Goal: Information Seeking & Learning: Learn about a topic

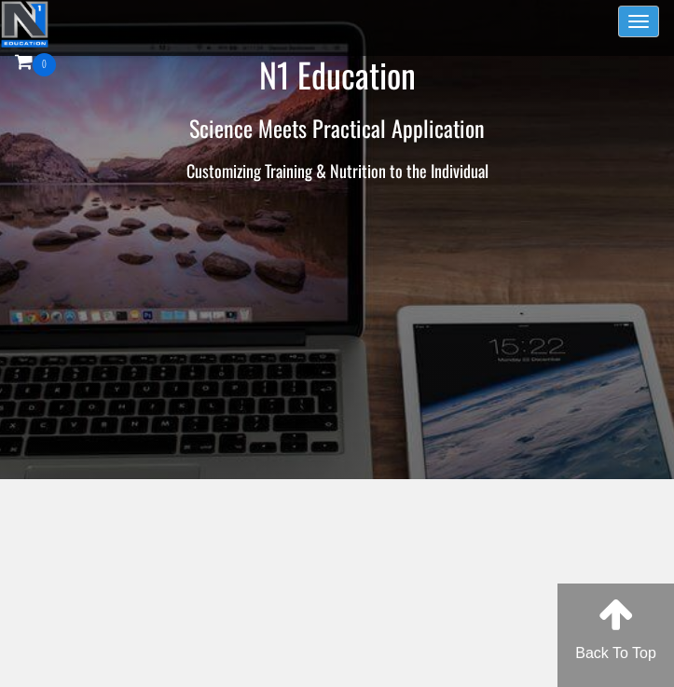
click at [634, 27] on button "Toggle navigation" at bounding box center [638, 22] width 41 height 32
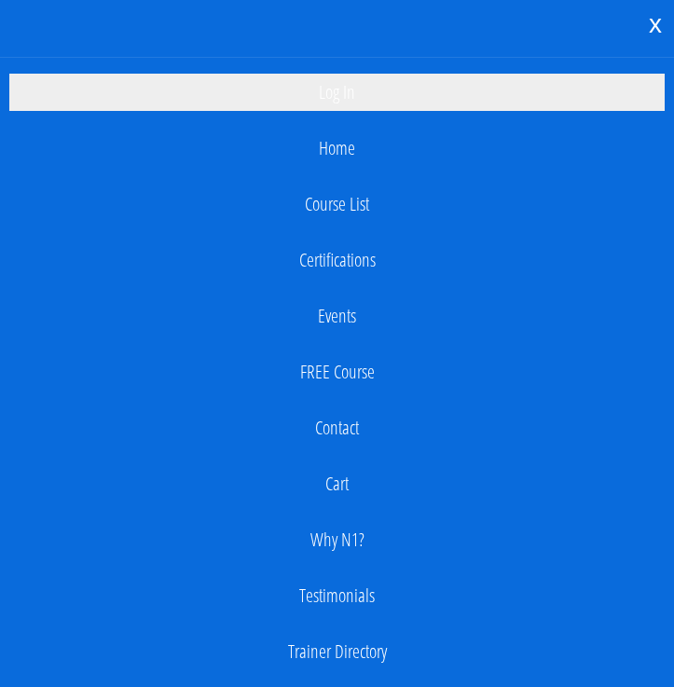
click at [343, 91] on link "Log In" at bounding box center [337, 92] width 656 height 37
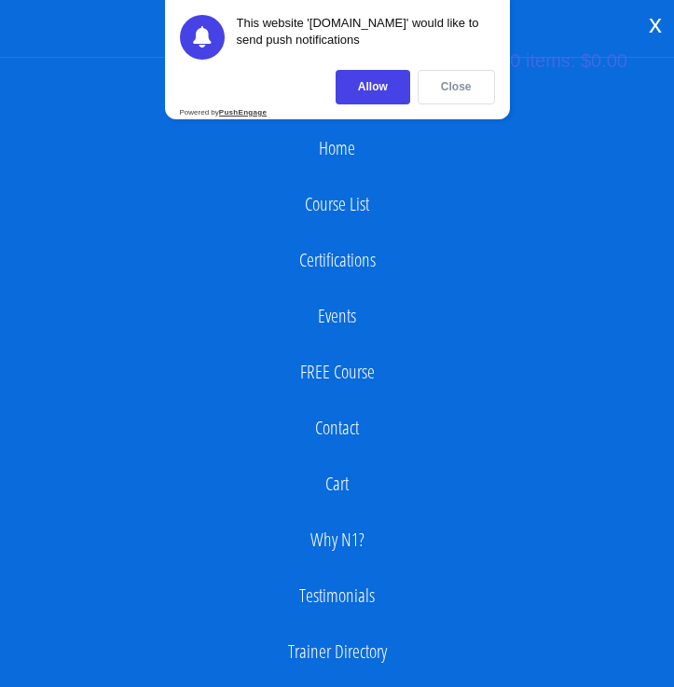
click at [469, 97] on div "Close" at bounding box center [456, 87] width 77 height 35
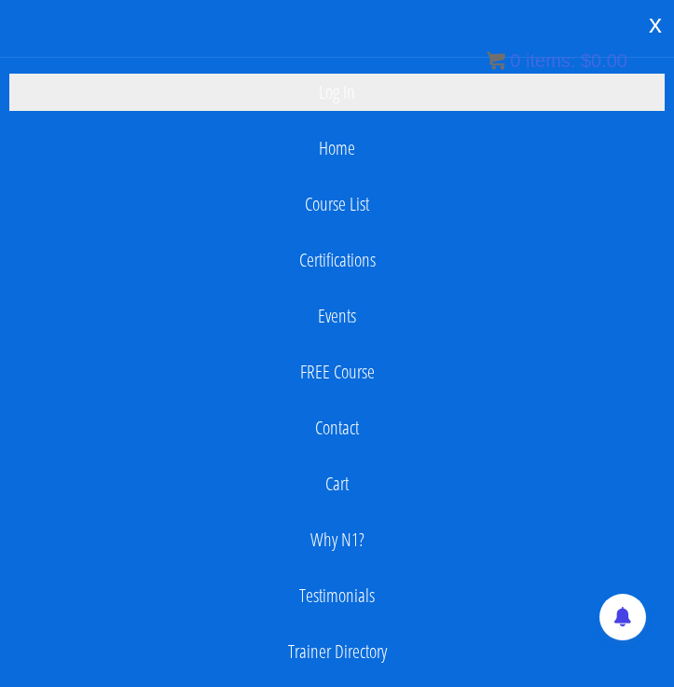
click at [331, 105] on link "Log In" at bounding box center [337, 92] width 656 height 37
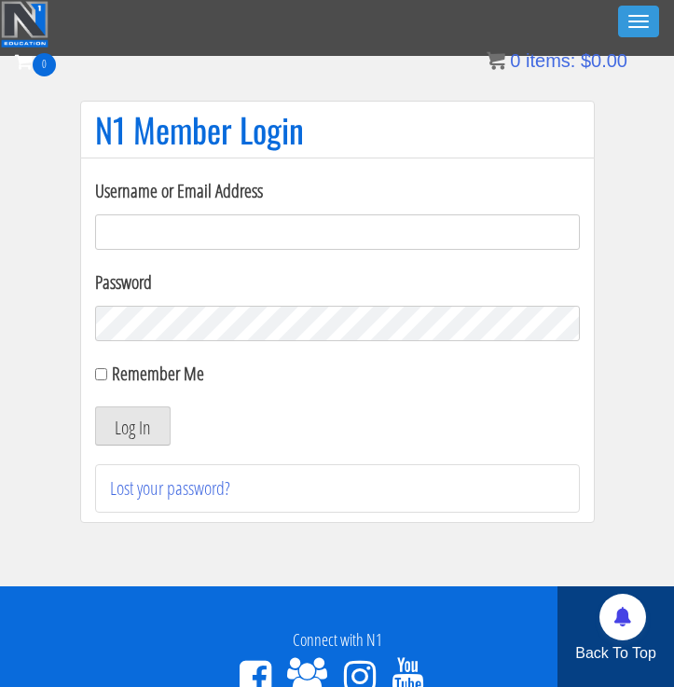
click at [208, 225] on input "Username or Email Address" at bounding box center [337, 232] width 485 height 35
type input "georgiekean@gmail.com"
click at [124, 426] on button "Log In" at bounding box center [133, 426] width 76 height 39
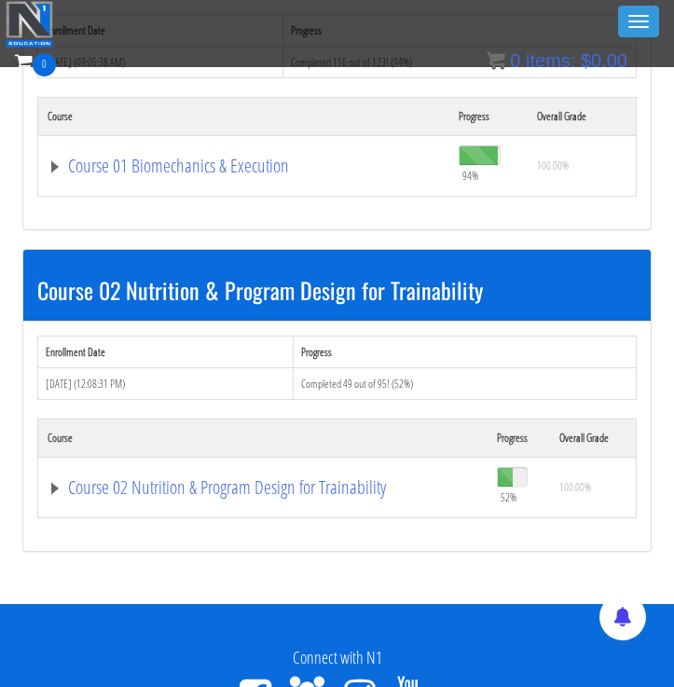
scroll to position [524, 0]
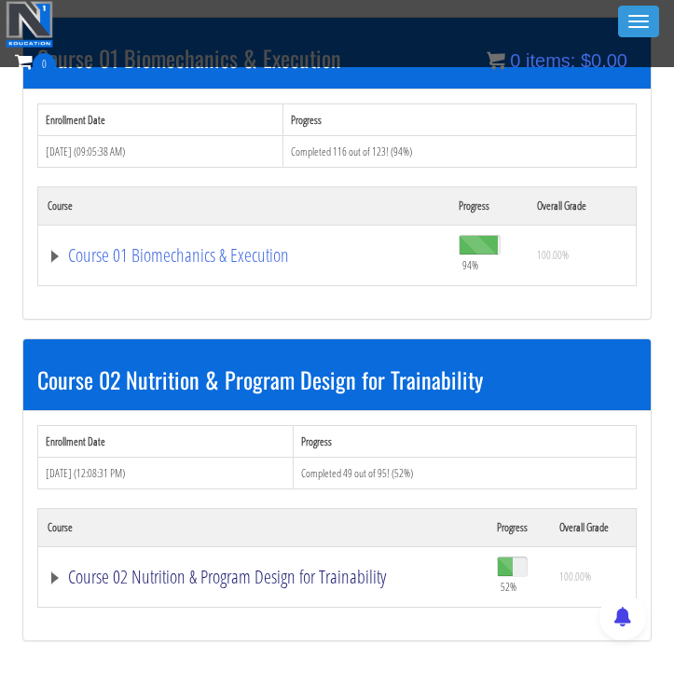
click at [192, 574] on link "Course 02 Nutrition & Program Design for Trainability" at bounding box center [263, 577] width 431 height 19
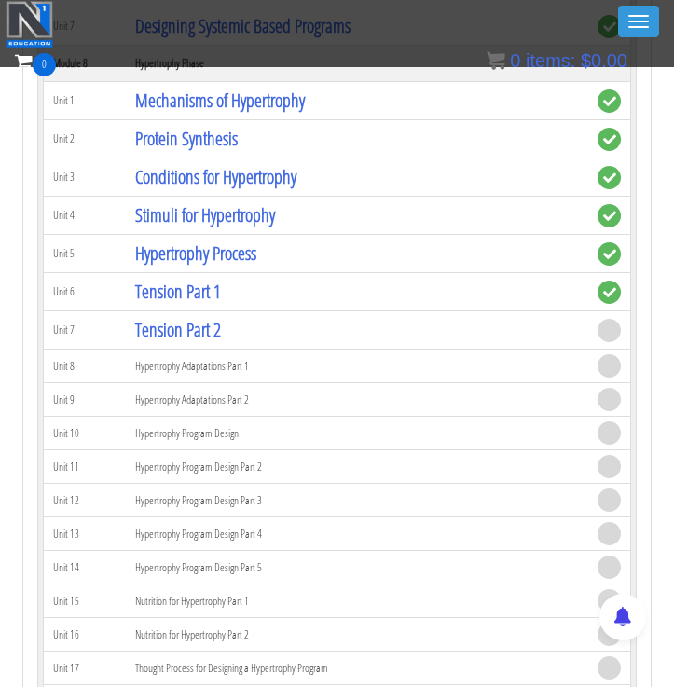
scroll to position [3030, 0]
click at [209, 293] on link "Tension Part 1" at bounding box center [178, 290] width 86 height 25
click at [204, 331] on link "Tension Part 2" at bounding box center [178, 328] width 86 height 25
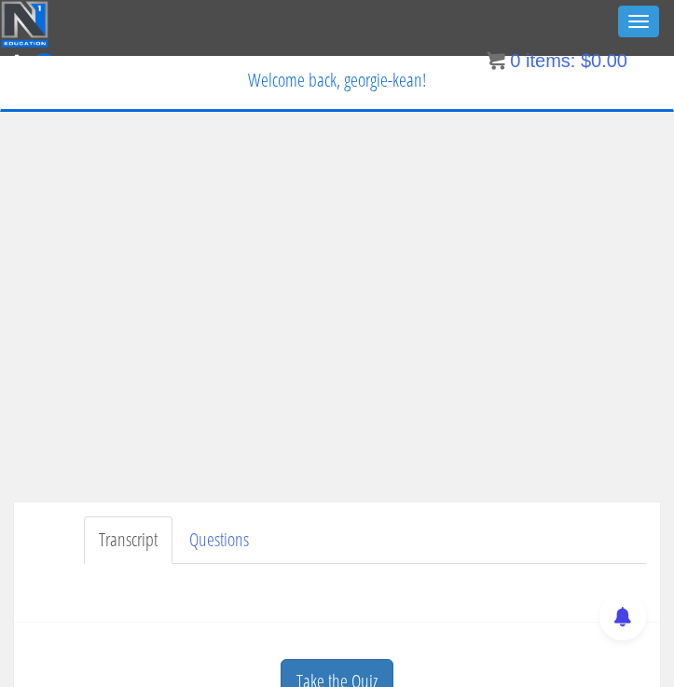
click at [385, 527] on ul "Transcript Questions" at bounding box center [365, 541] width 562 height 48
click at [443, 533] on ul "Transcript Questions" at bounding box center [365, 541] width 562 height 48
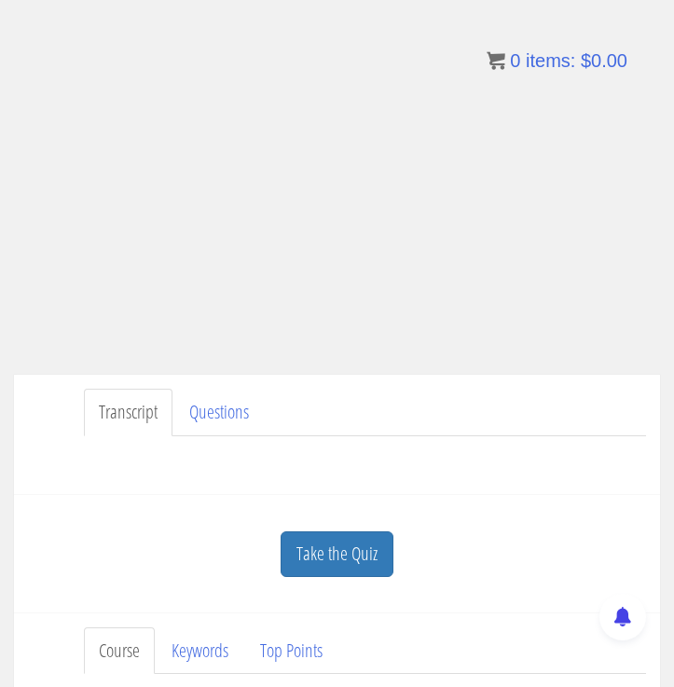
scroll to position [132, 0]
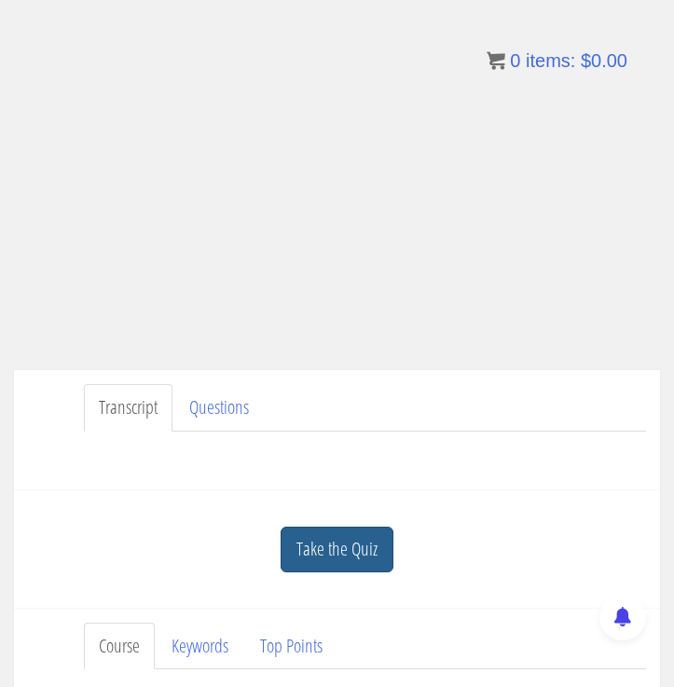
click at [322, 547] on link "Take the Quiz" at bounding box center [337, 550] width 113 height 46
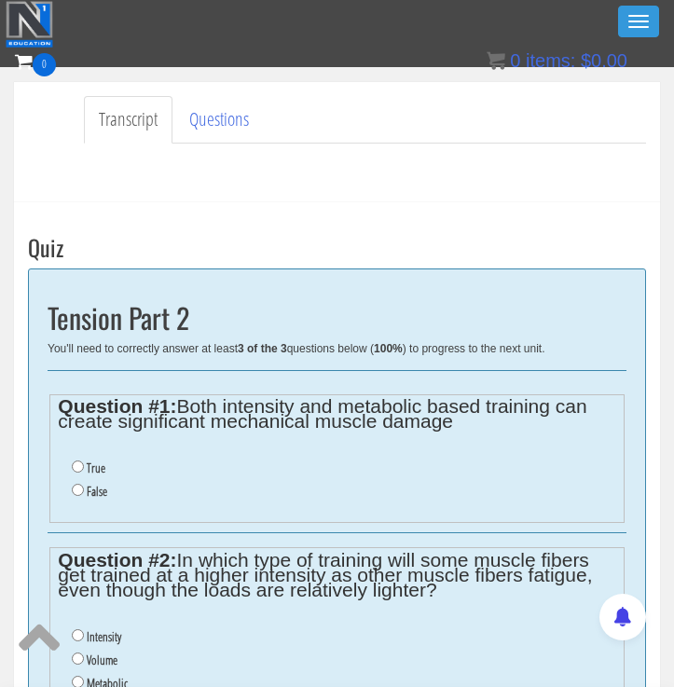
scroll to position [363, 0]
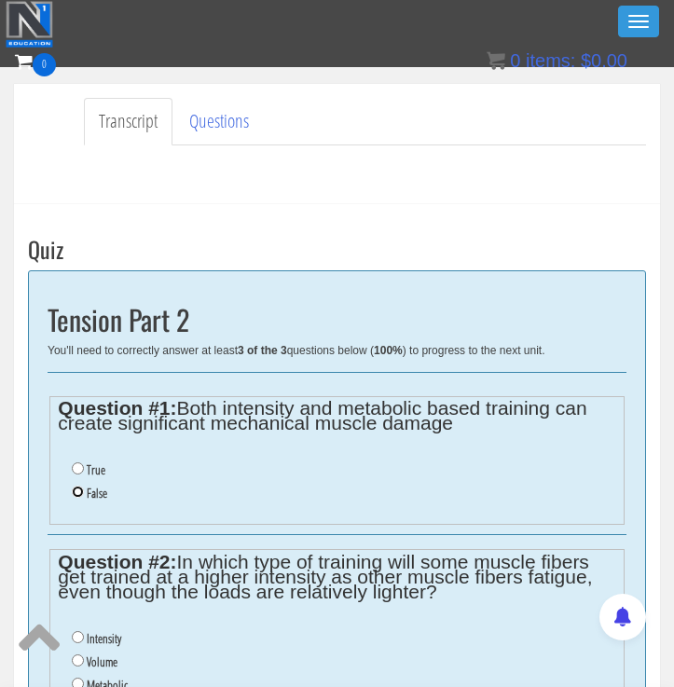
click at [76, 495] on input "False" at bounding box center [78, 492] width 12 height 12
radio input "true"
click at [78, 472] on input "True" at bounding box center [78, 469] width 12 height 12
radio input "true"
click at [77, 491] on input "False" at bounding box center [78, 492] width 12 height 12
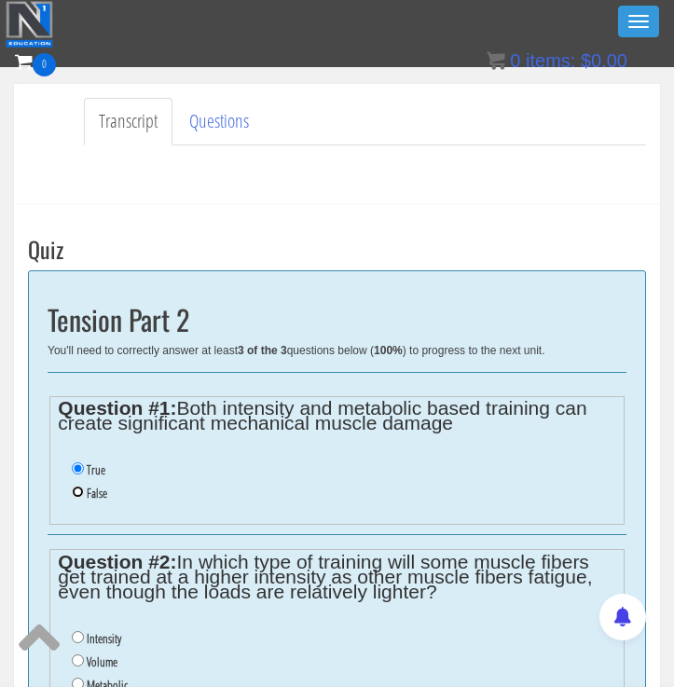
radio input "true"
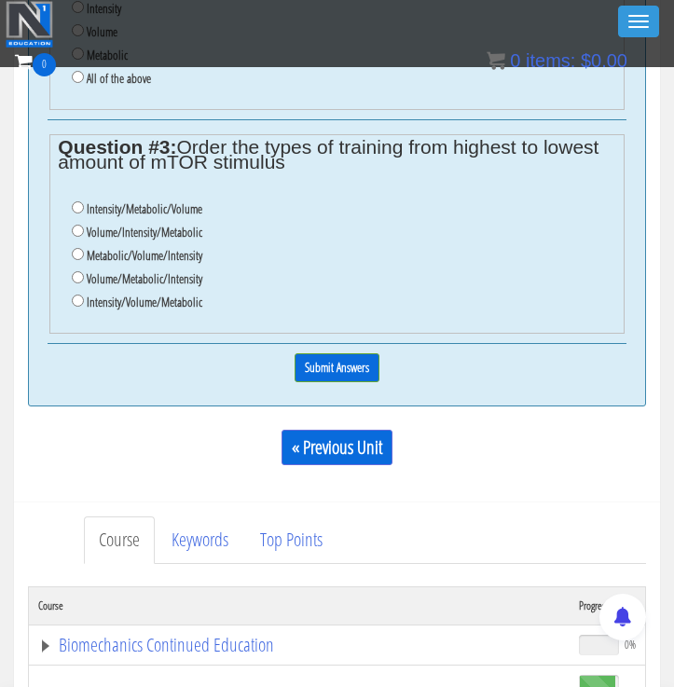
scroll to position [1001, 0]
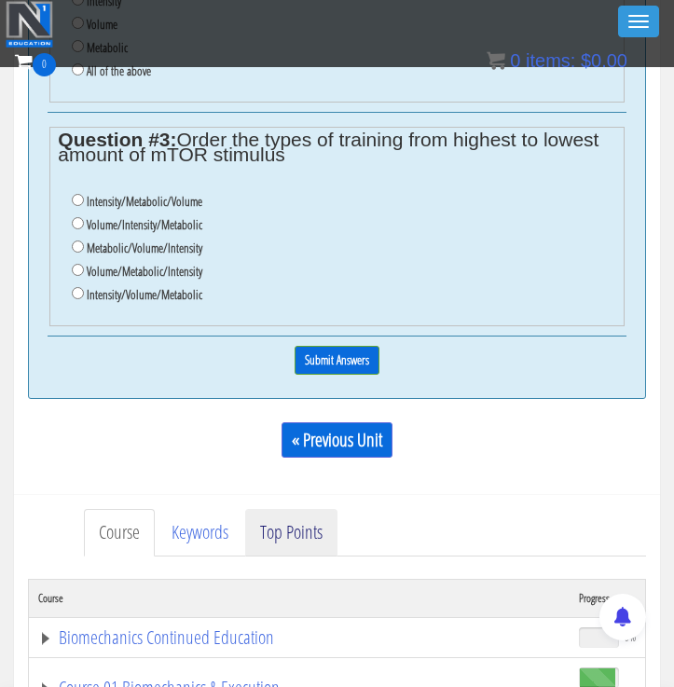
click at [302, 544] on link "Top Points" at bounding box center [291, 533] width 92 height 48
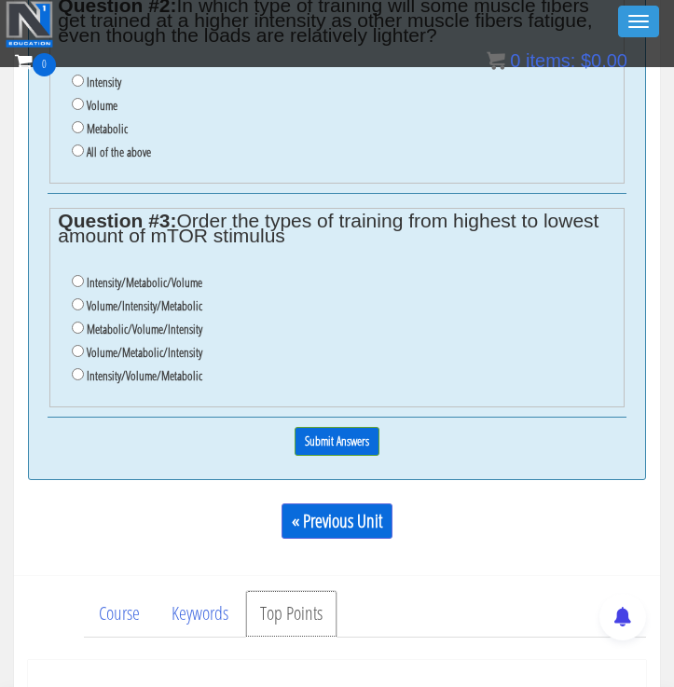
scroll to position [907, 0]
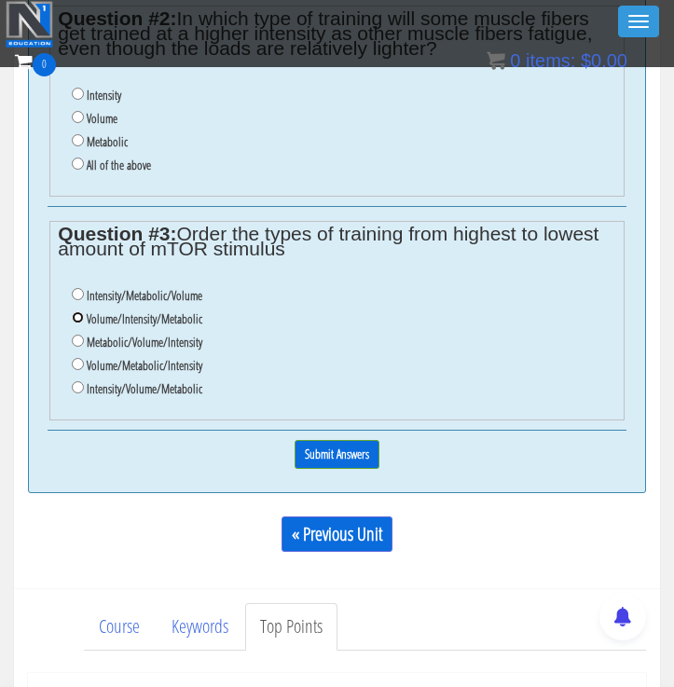
click at [76, 318] on input "Volume/Intensity/Metabolic" at bounding box center [78, 317] width 12 height 12
radio input "true"
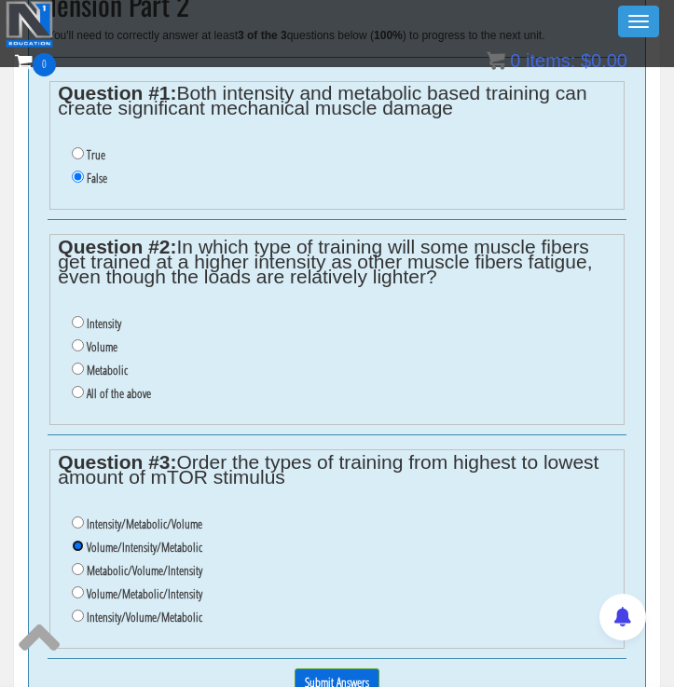
scroll to position [680, 0]
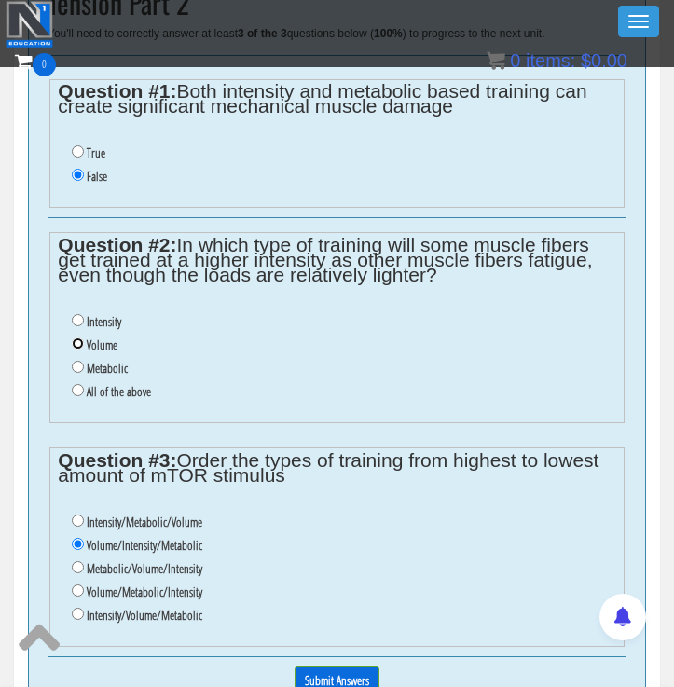
click at [76, 347] on input "Volume" at bounding box center [78, 344] width 12 height 12
radio input "true"
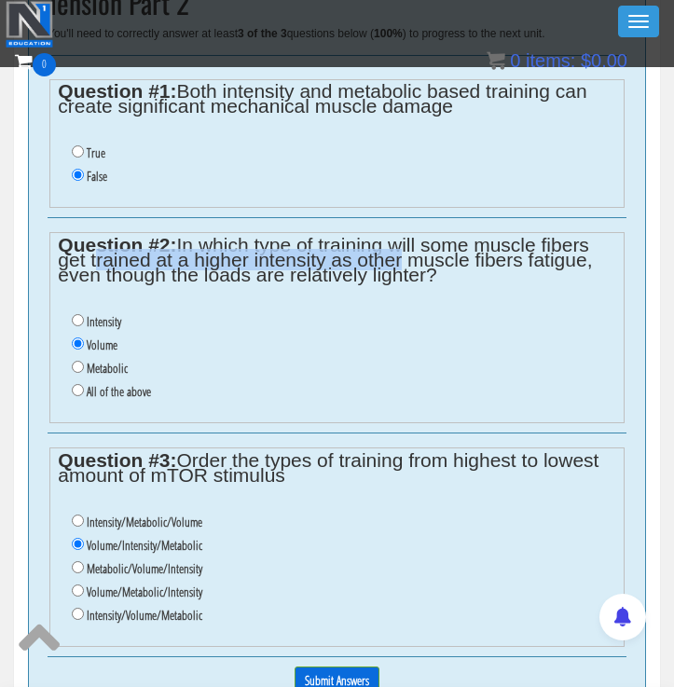
drag, startPoint x: 90, startPoint y: 270, endPoint x: 388, endPoint y: 268, distance: 297.5
click at [397, 269] on legend "Question #2: In which type of training will some muscle fibers get trained at a…" at bounding box center [337, 260] width 558 height 45
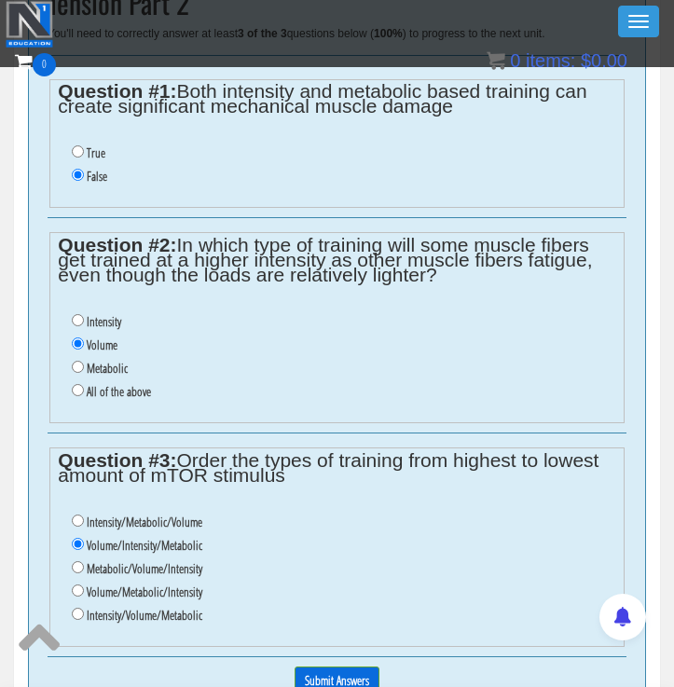
click at [374, 294] on fieldset "Question #2: In which type of training will some muscle fibers get trained at a…" at bounding box center [336, 327] width 575 height 191
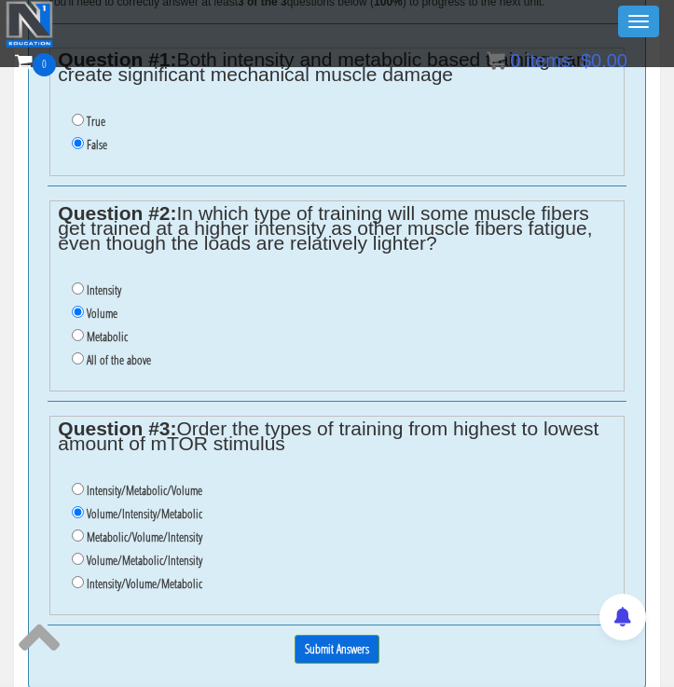
scroll to position [713, 0]
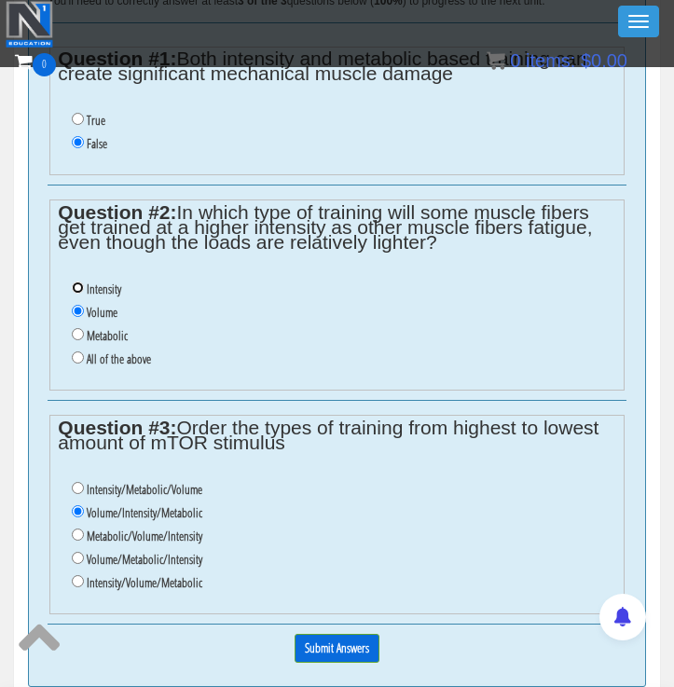
click at [76, 292] on input "Intensity" at bounding box center [78, 288] width 12 height 12
radio input "true"
drag, startPoint x: 251, startPoint y: 212, endPoint x: 525, endPoint y: 212, distance: 274.2
click at [525, 212] on legend "Question #2: In which type of training will some muscle fibers get trained at a…" at bounding box center [337, 227] width 558 height 45
click at [514, 247] on legend "Question #2: In which type of training will some muscle fibers get trained at a…" at bounding box center [337, 227] width 558 height 45
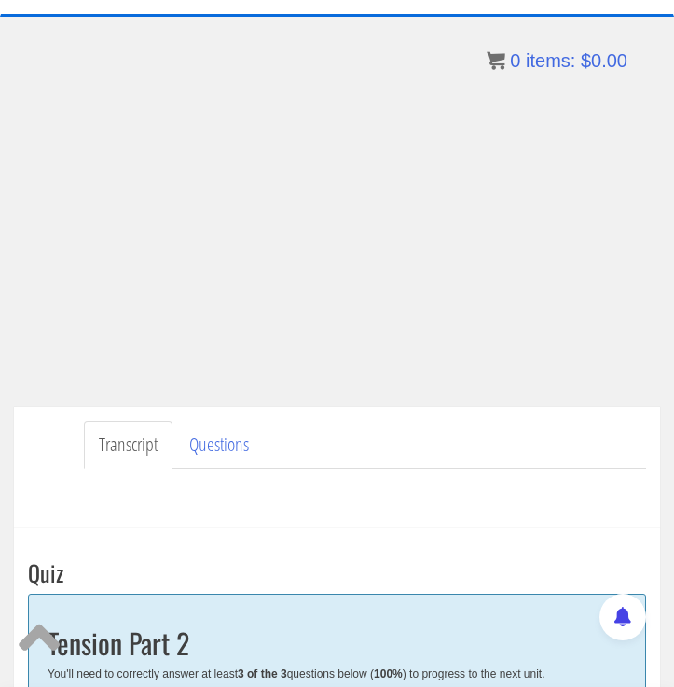
scroll to position [93, 0]
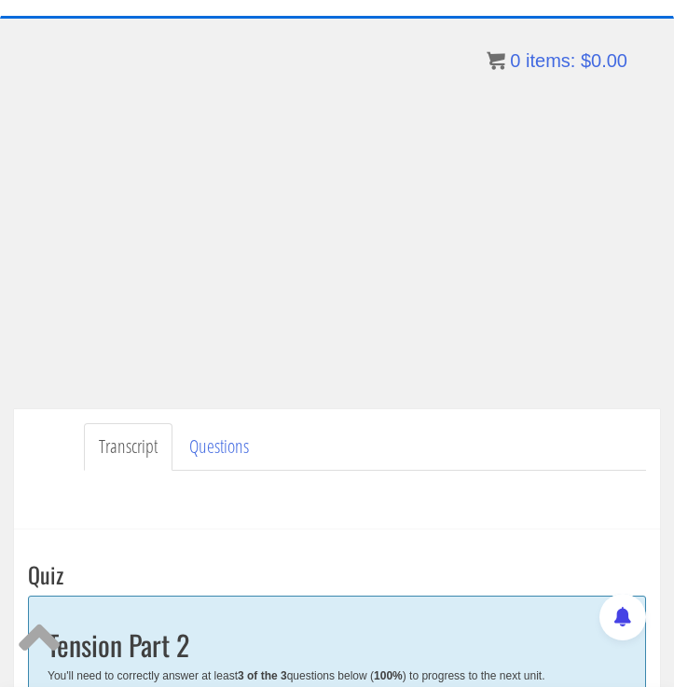
click at [453, 438] on ul "Transcript Questions" at bounding box center [365, 447] width 562 height 48
click at [476, 437] on ul "Transcript Questions" at bounding box center [365, 447] width 562 height 48
click at [448, 458] on ul "Transcript Questions" at bounding box center [365, 447] width 562 height 48
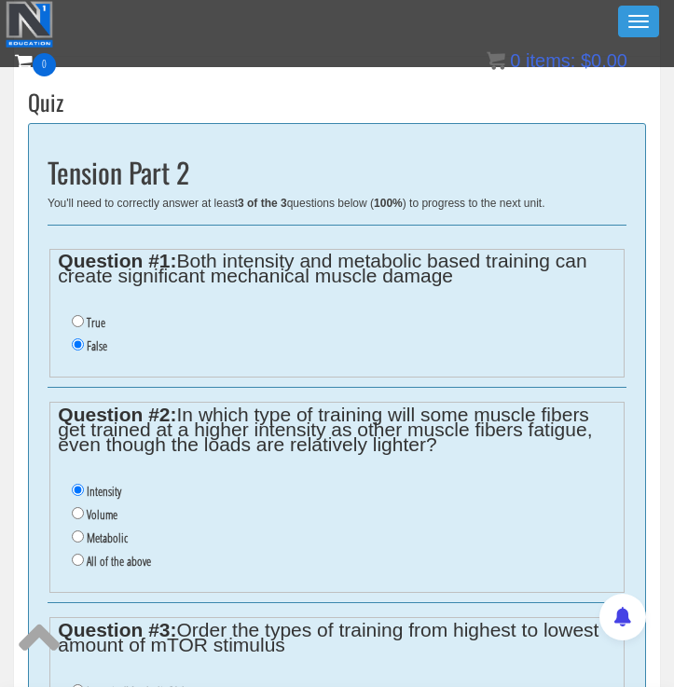
scroll to position [520, 0]
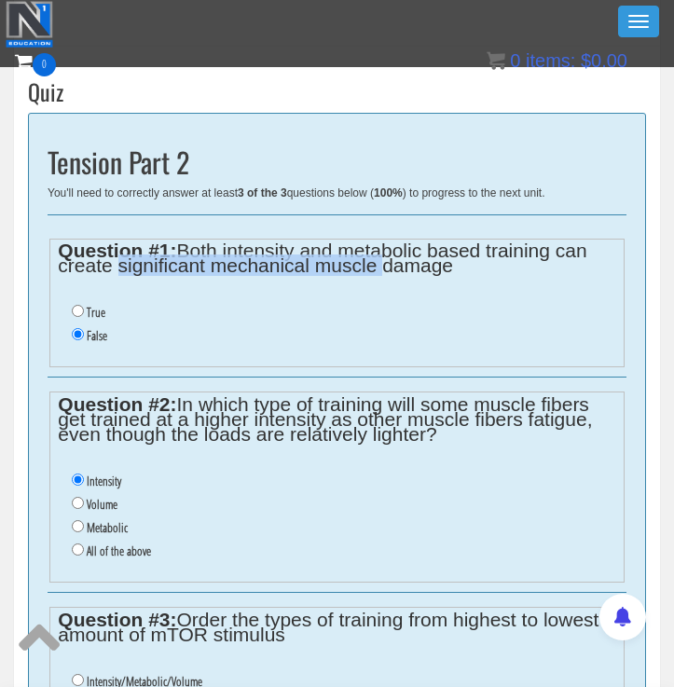
drag, startPoint x: 111, startPoint y: 267, endPoint x: 418, endPoint y: 266, distance: 306.8
click at [418, 266] on legend "Question #1: Both intensity and metabolic based training can create significant…" at bounding box center [337, 258] width 558 height 30
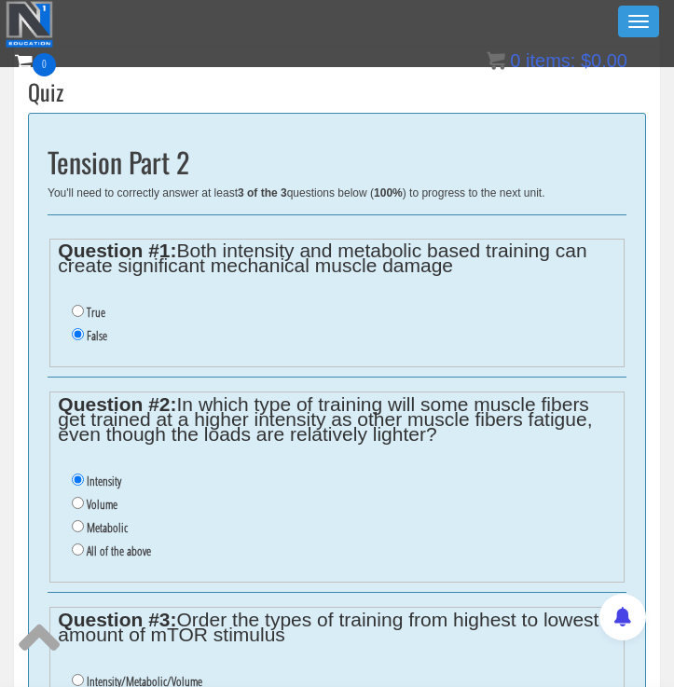
click at [256, 311] on li "True" at bounding box center [344, 312] width 544 height 23
click at [80, 313] on input "True" at bounding box center [78, 311] width 12 height 12
radio input "true"
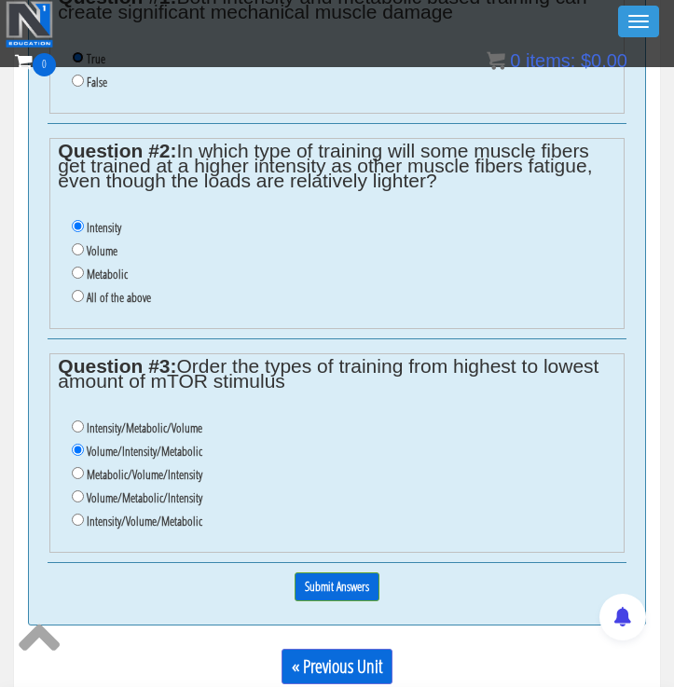
scroll to position [775, 0]
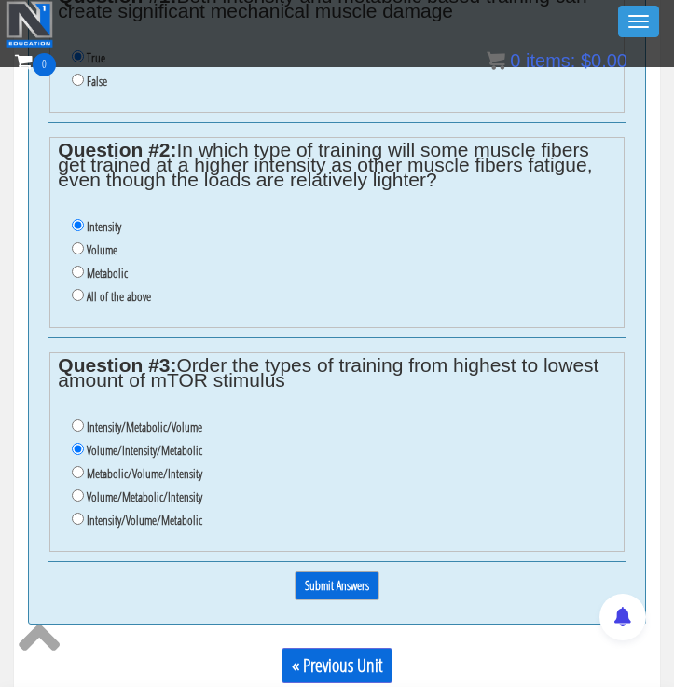
click at [331, 589] on input "Submit Answers" at bounding box center [337, 586] width 85 height 29
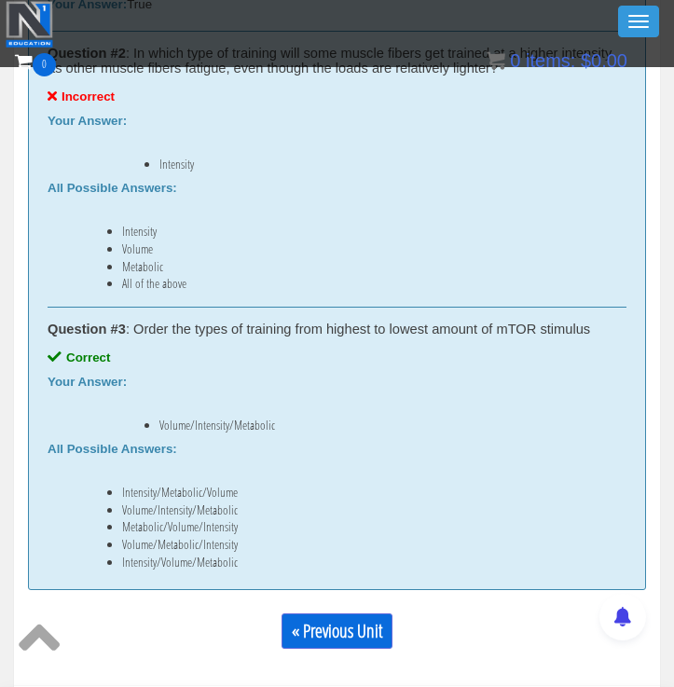
scroll to position [649, 0]
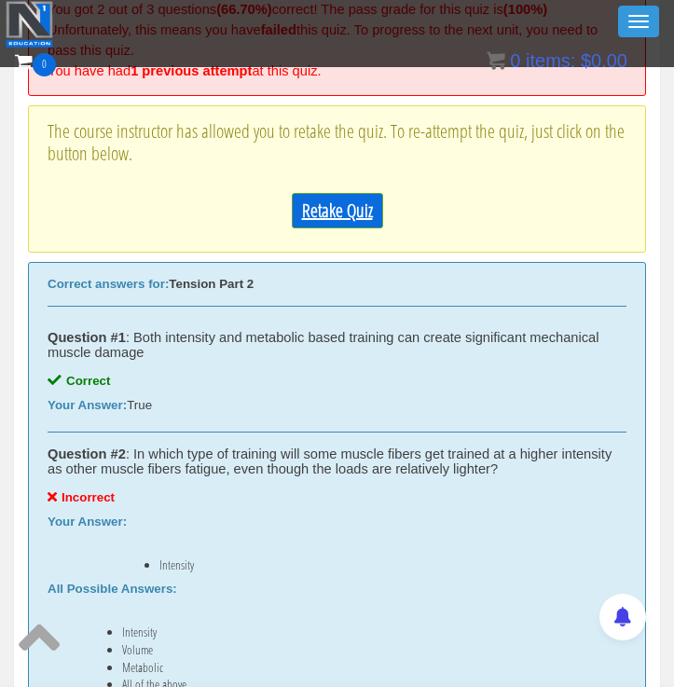
click at [343, 202] on link "Retake Quiz" at bounding box center [337, 210] width 91 height 35
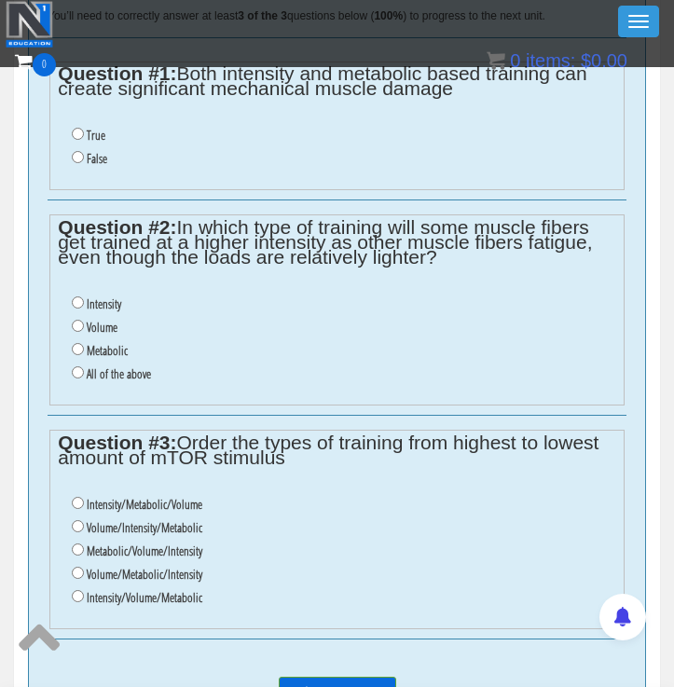
scroll to position [679, 0]
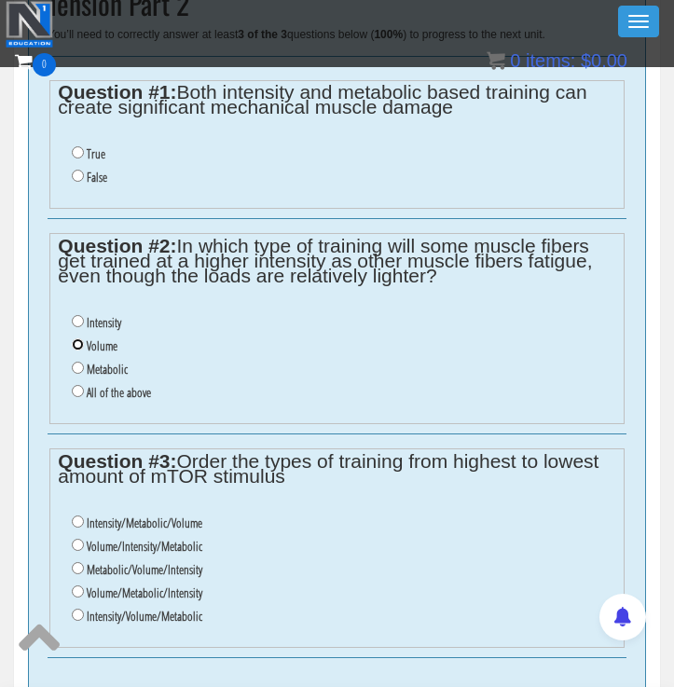
click at [79, 348] on input "Volume" at bounding box center [78, 345] width 12 height 12
radio input "true"
click at [78, 151] on input "True" at bounding box center [78, 152] width 12 height 12
radio input "true"
click at [76, 545] on input "Volume/Intensity/Metabolic" at bounding box center [78, 545] width 12 height 12
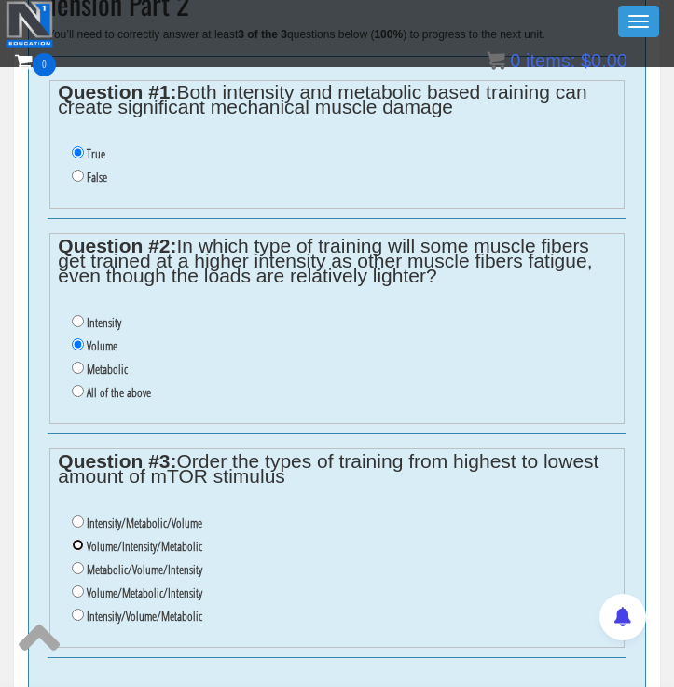
radio input "true"
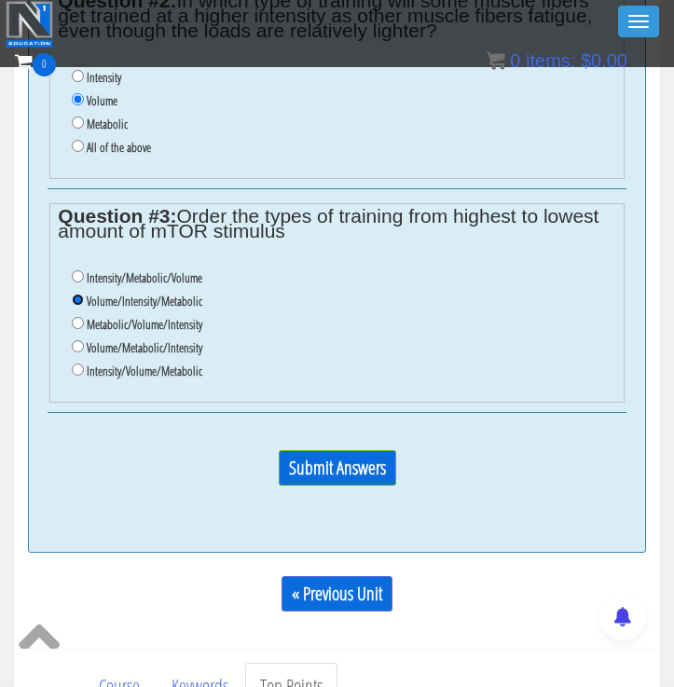
scroll to position [926, 0]
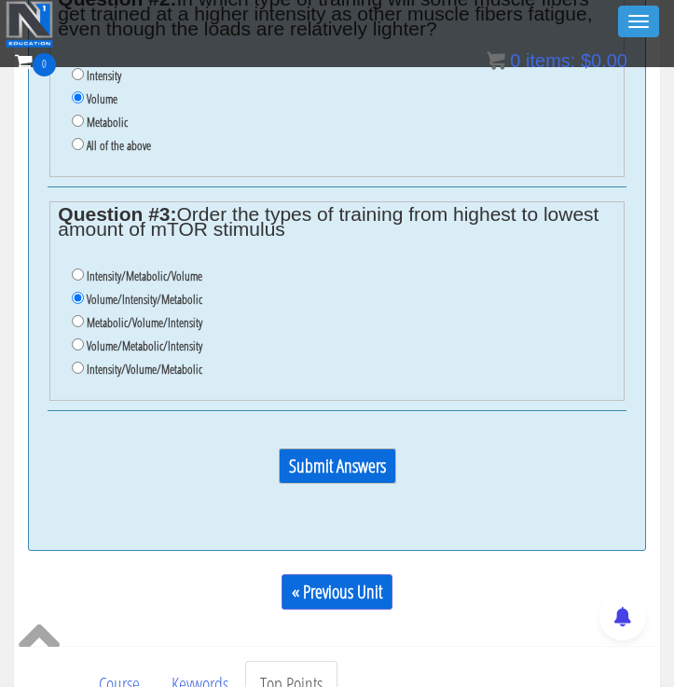
click at [349, 470] on input "Submit Answers" at bounding box center [338, 466] width 118 height 35
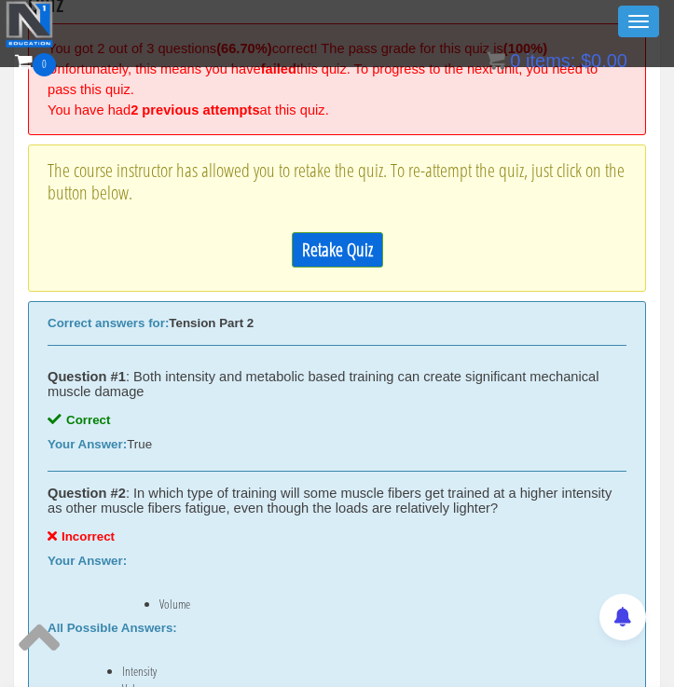
scroll to position [454, 0]
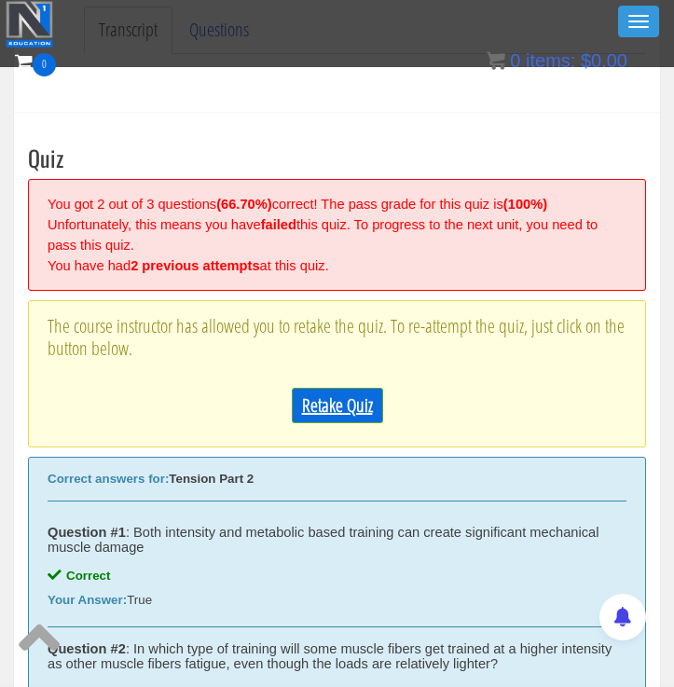
click at [336, 394] on link "Retake Quiz" at bounding box center [337, 405] width 91 height 35
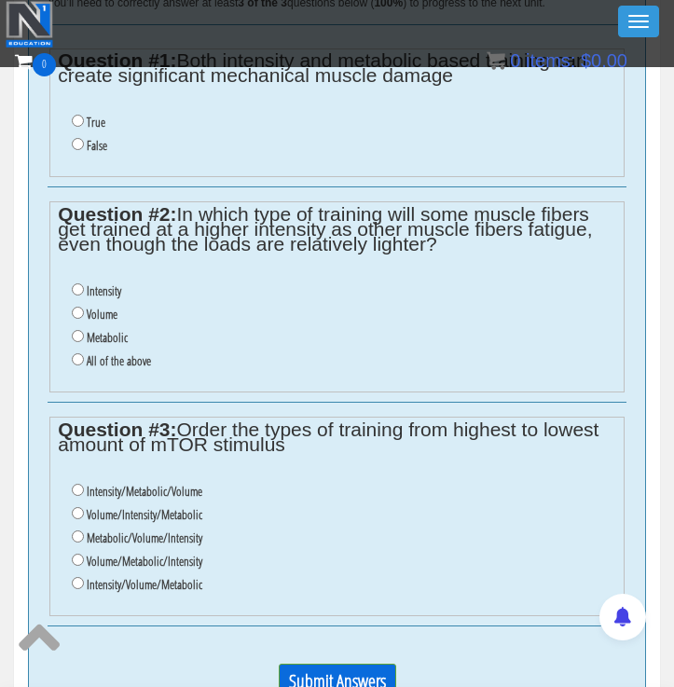
scroll to position [715, 0]
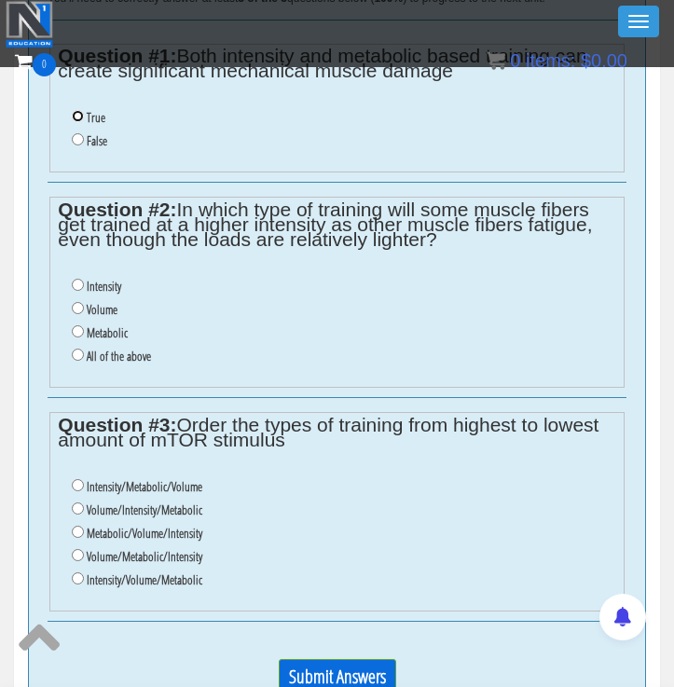
click at [76, 113] on input "True" at bounding box center [78, 116] width 12 height 12
radio input "true"
click at [80, 507] on input "Volume/Intensity/Metabolic" at bounding box center [78, 509] width 12 height 12
radio input "true"
click at [78, 353] on input "All of the above" at bounding box center [78, 355] width 12 height 12
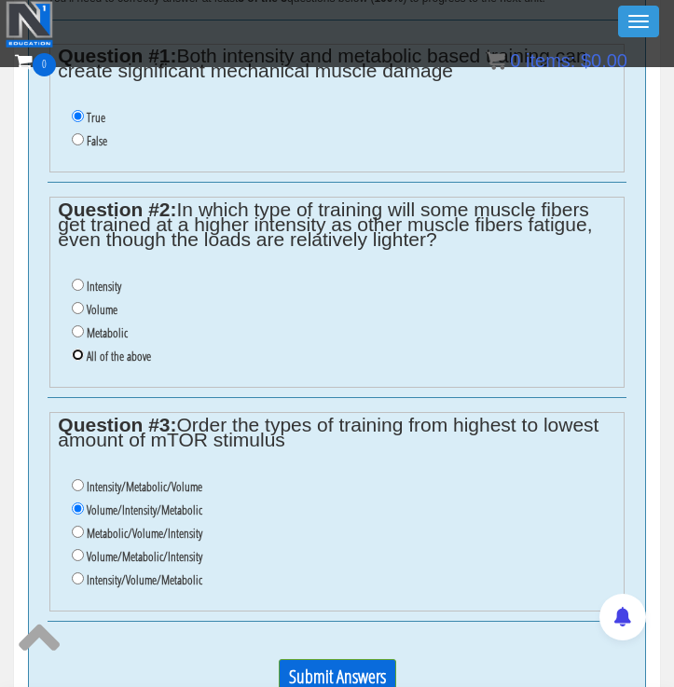
radio input "true"
click at [322, 661] on input "Submit Answers" at bounding box center [338, 676] width 118 height 35
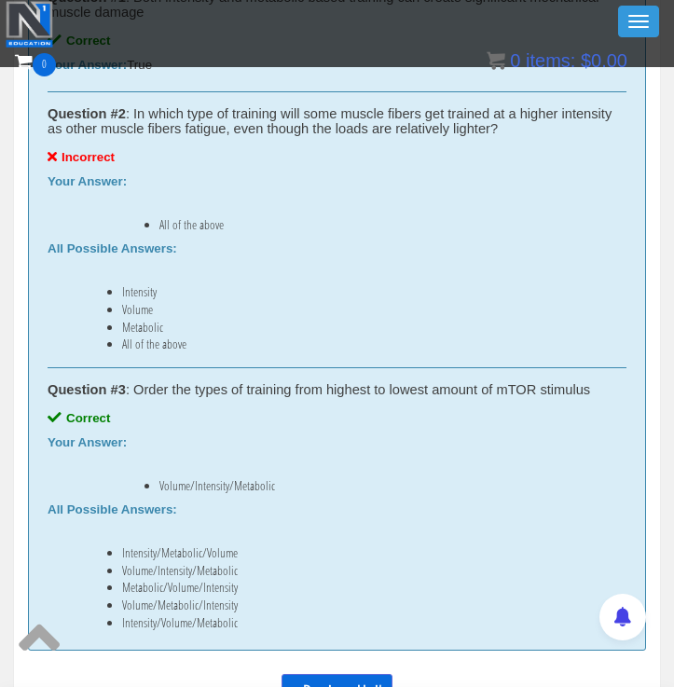
scroll to position [728, 0]
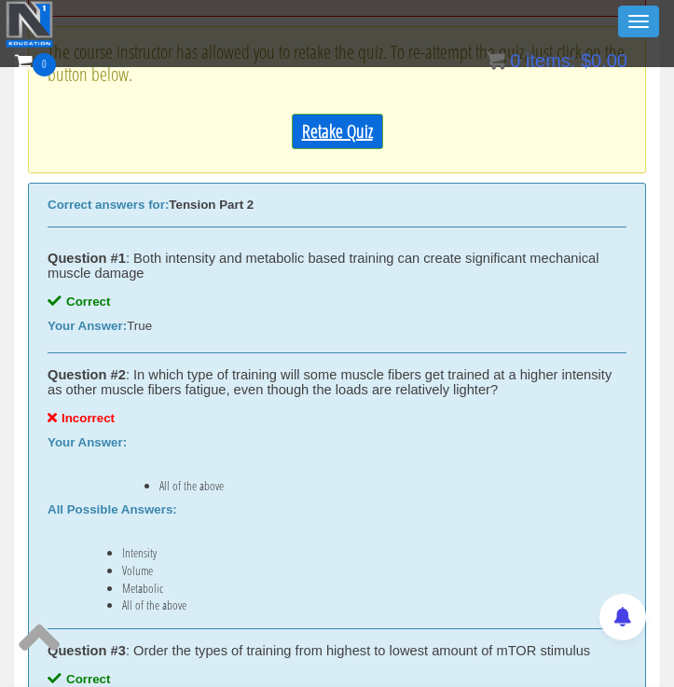
click at [339, 123] on link "Retake Quiz" at bounding box center [337, 131] width 91 height 35
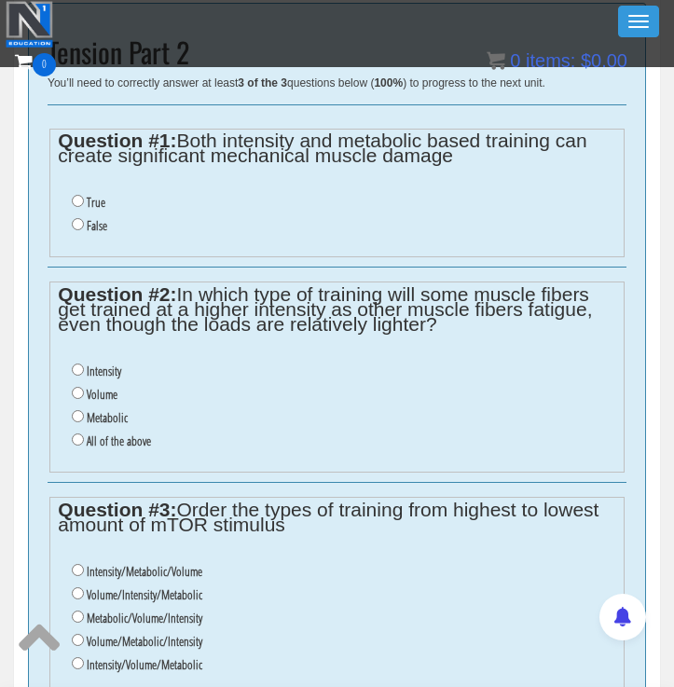
scroll to position [627, 0]
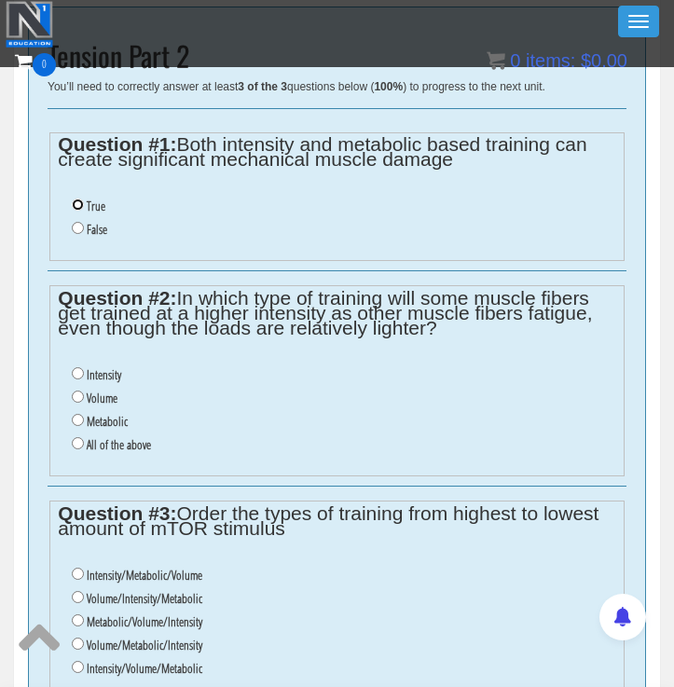
click at [75, 204] on input "True" at bounding box center [78, 205] width 12 height 12
radio input "true"
click at [77, 416] on input "Metabolic" at bounding box center [78, 420] width 12 height 12
radio input "true"
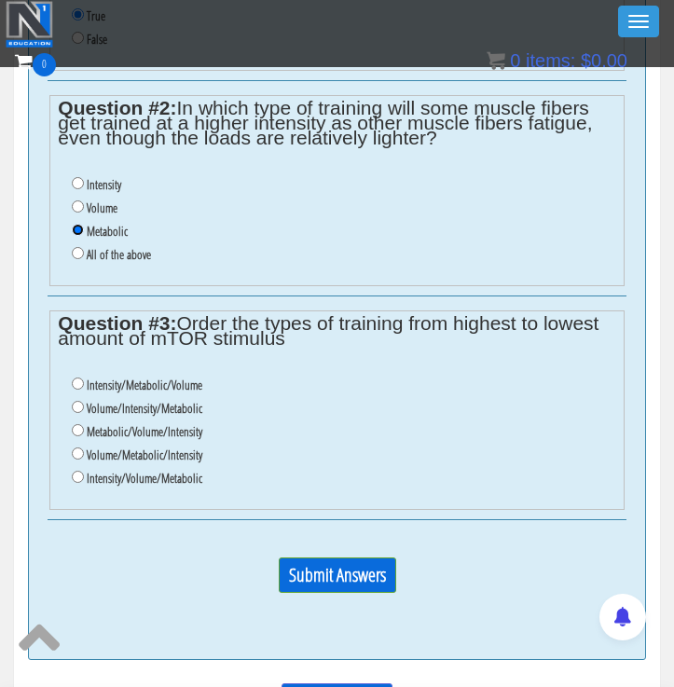
scroll to position [820, 0]
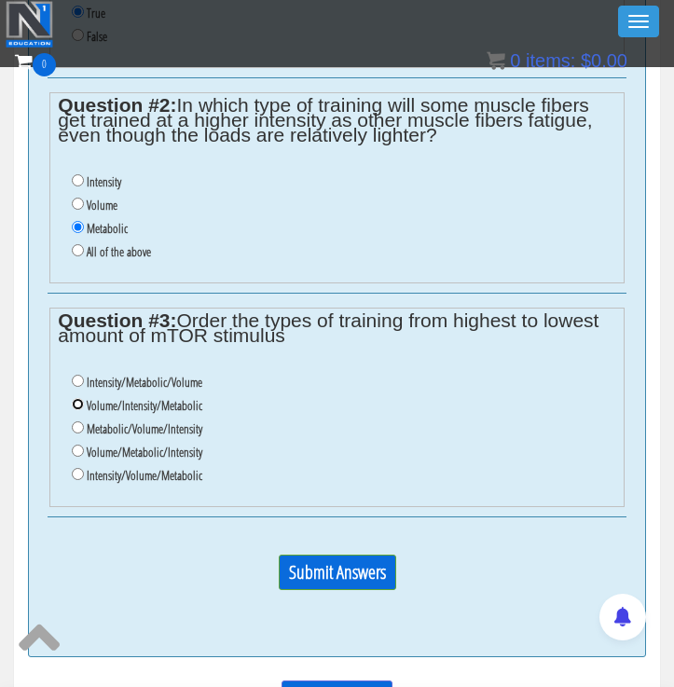
click at [77, 406] on input "Volume/Intensity/Metabolic" at bounding box center [78, 404] width 12 height 12
radio input "true"
click at [359, 571] on input "Submit Answers" at bounding box center [338, 572] width 118 height 35
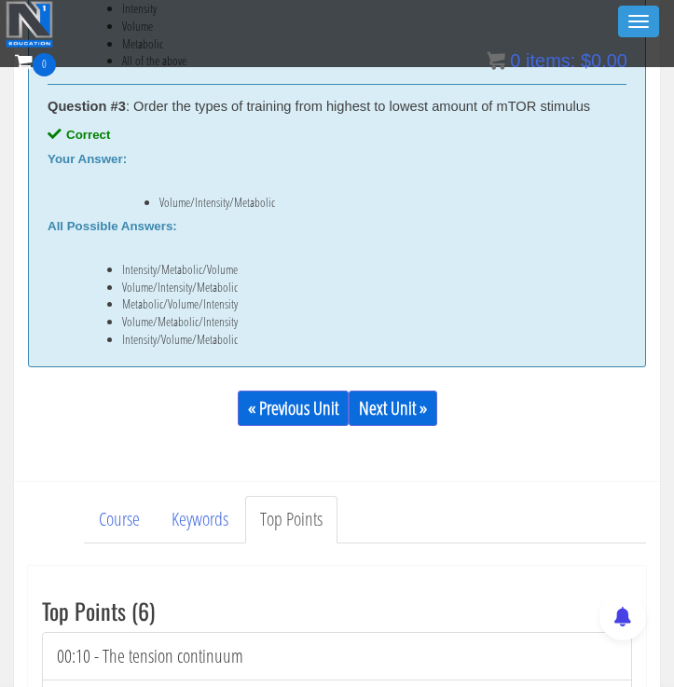
scroll to position [1157, 0]
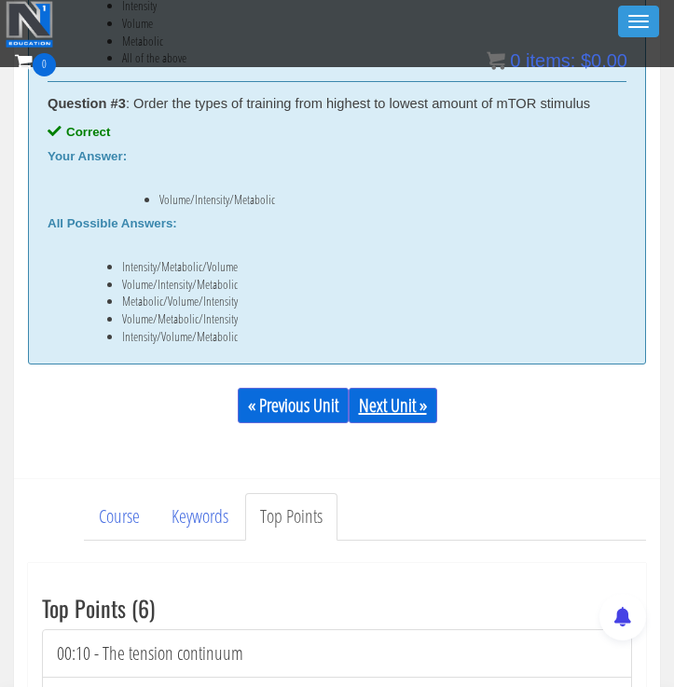
click at [401, 394] on link "Next Unit »" at bounding box center [393, 405] width 89 height 35
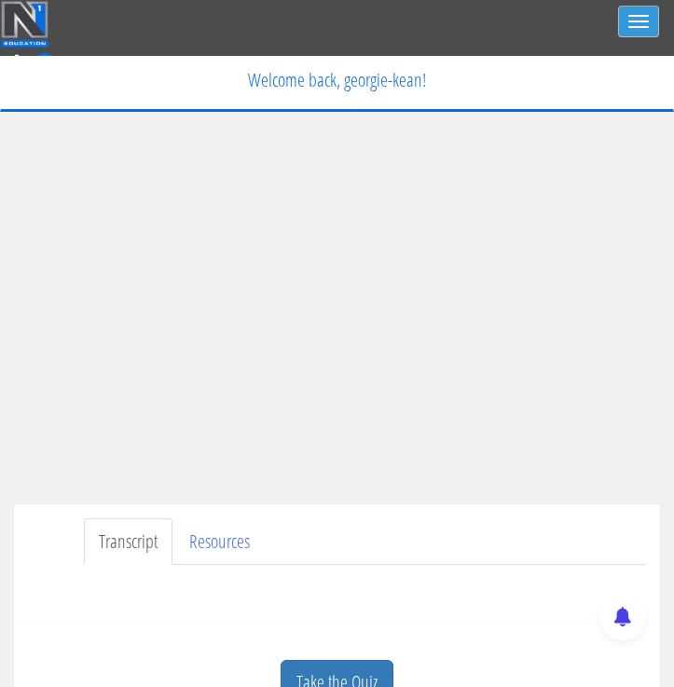
click at [633, 17] on button "Toggle navigation" at bounding box center [638, 22] width 41 height 32
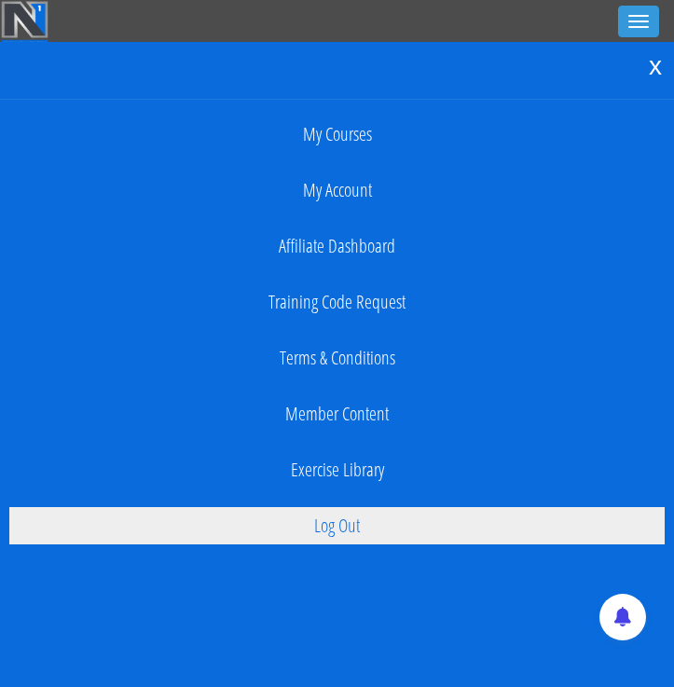
click at [305, 519] on link "Log Out" at bounding box center [337, 525] width 656 height 37
